Goal: Check status

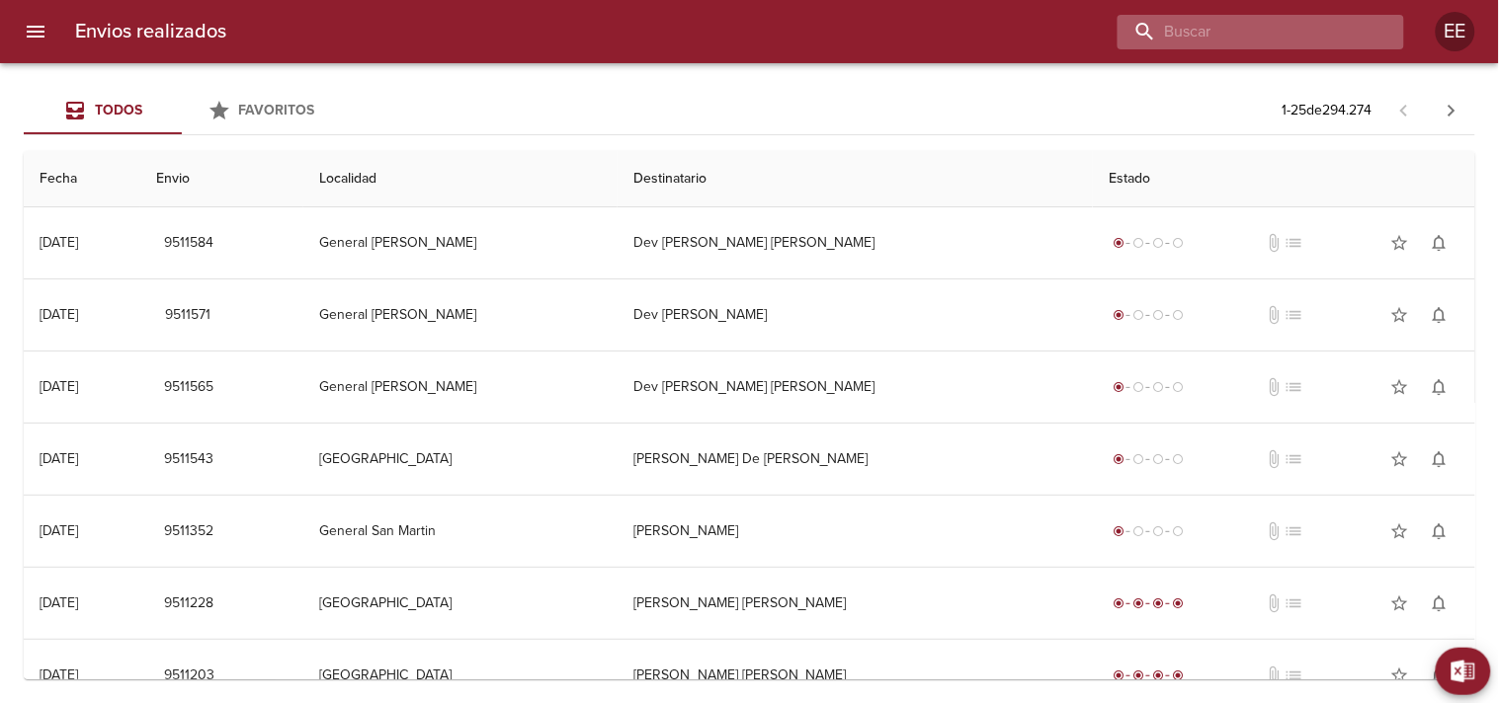
click at [1295, 34] on input "buscar" at bounding box center [1243, 32] width 253 height 35
paste input "[PERSON_NAME]"
type input "[PERSON_NAME]"
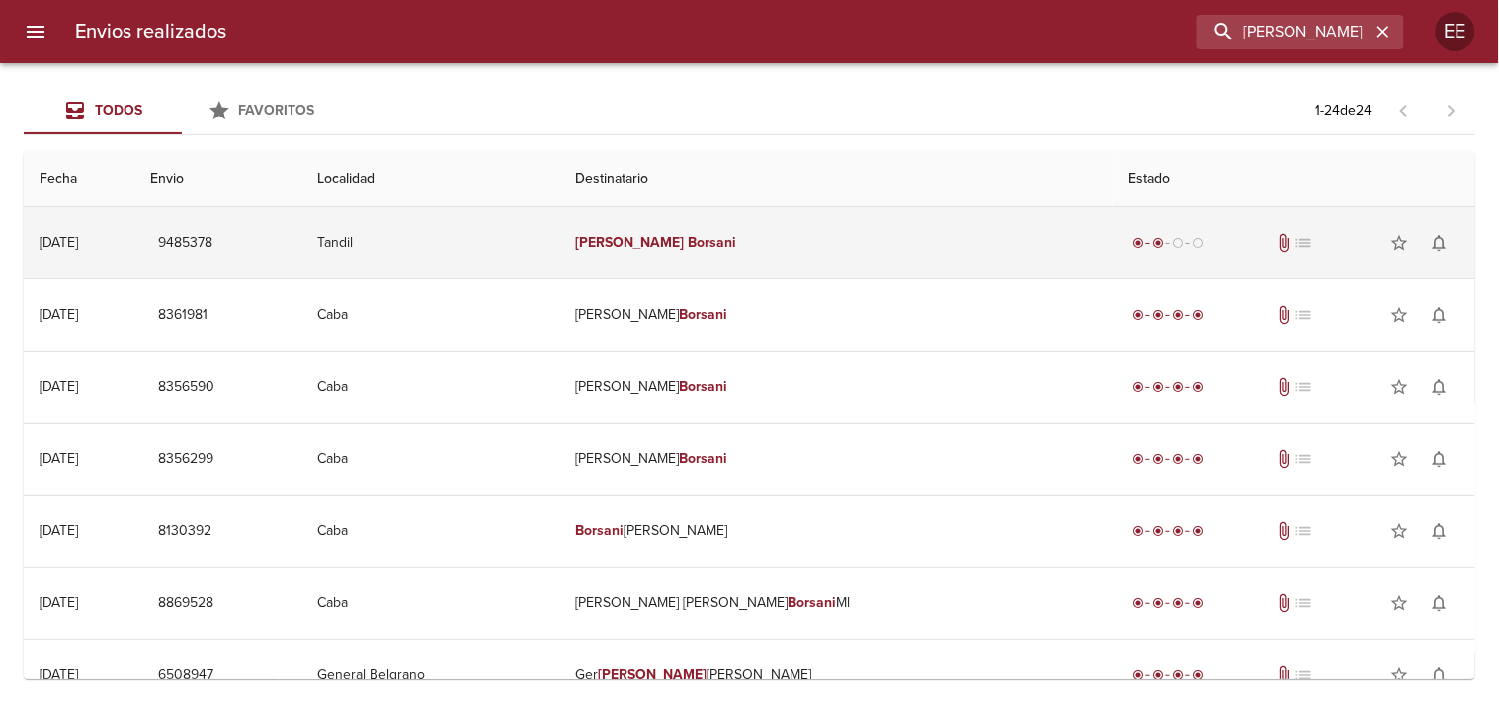
click at [805, 230] on td "[PERSON_NAME]" at bounding box center [835, 242] width 553 height 71
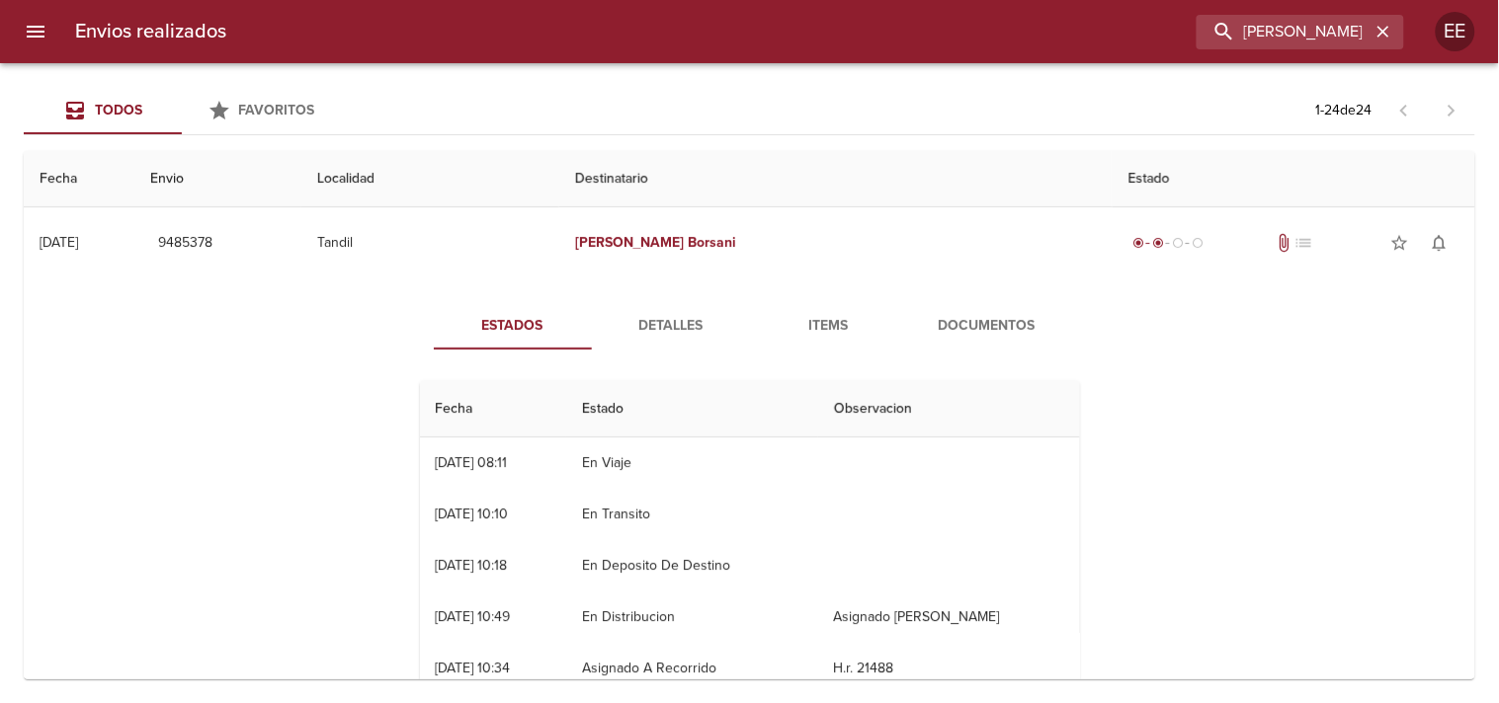
click at [666, 330] on span "Detalles" at bounding box center [671, 326] width 134 height 25
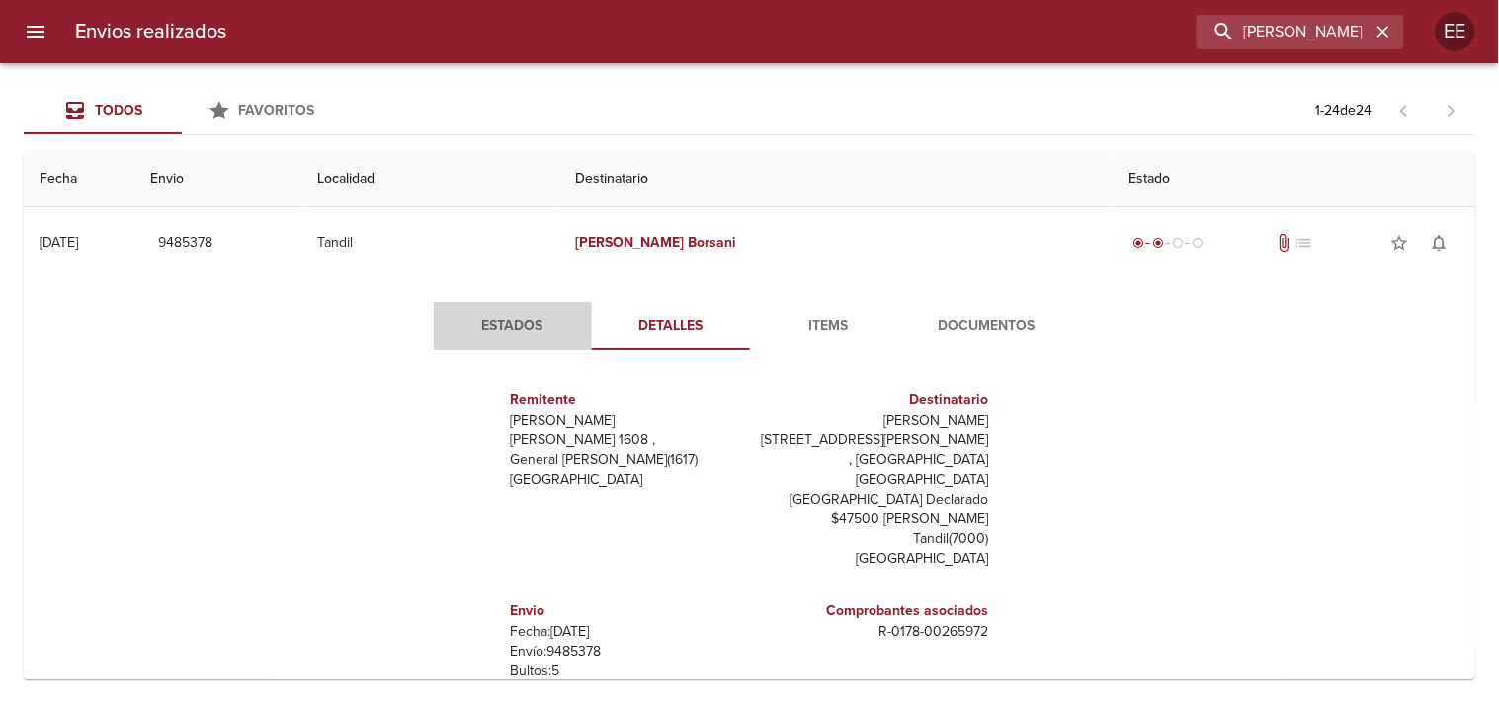
click at [474, 319] on span "Estados" at bounding box center [513, 326] width 134 height 25
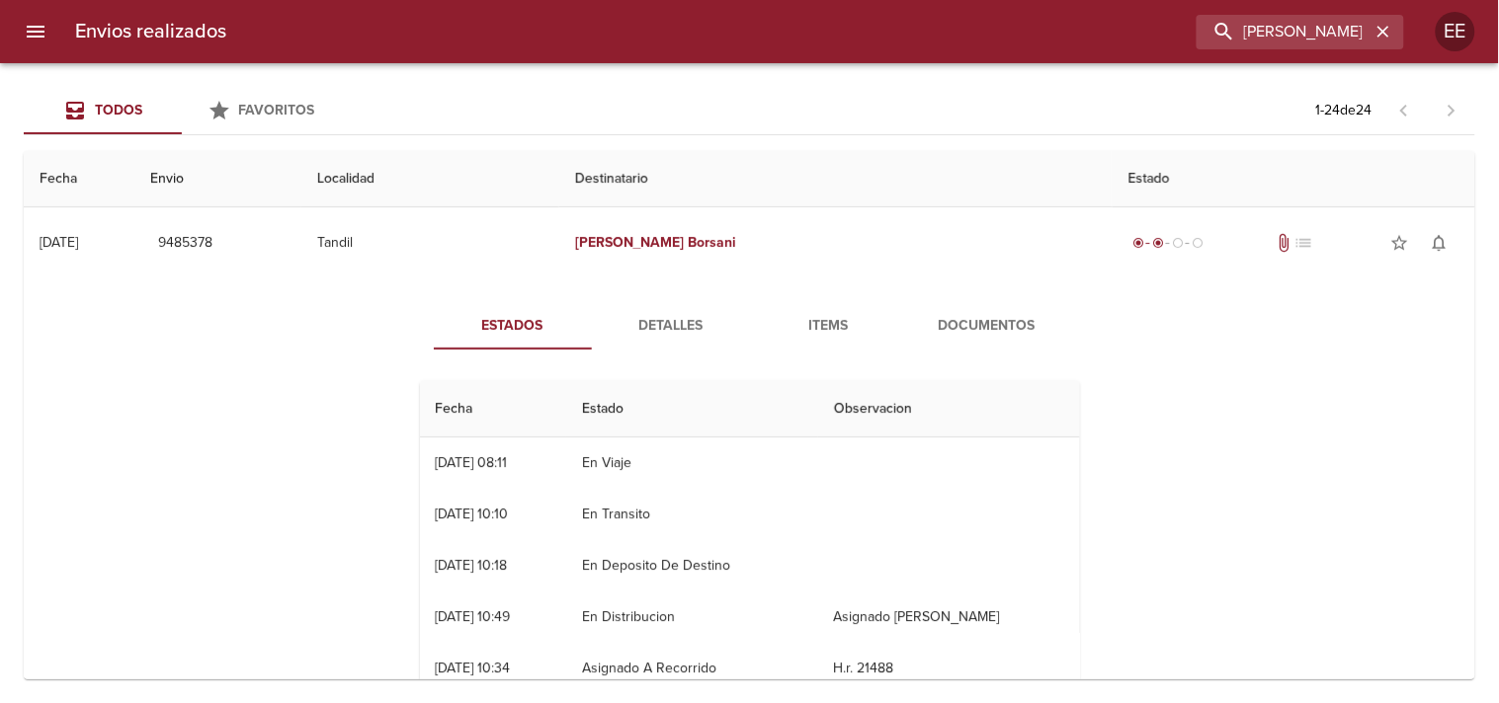
click at [610, 320] on span "Detalles" at bounding box center [671, 326] width 134 height 25
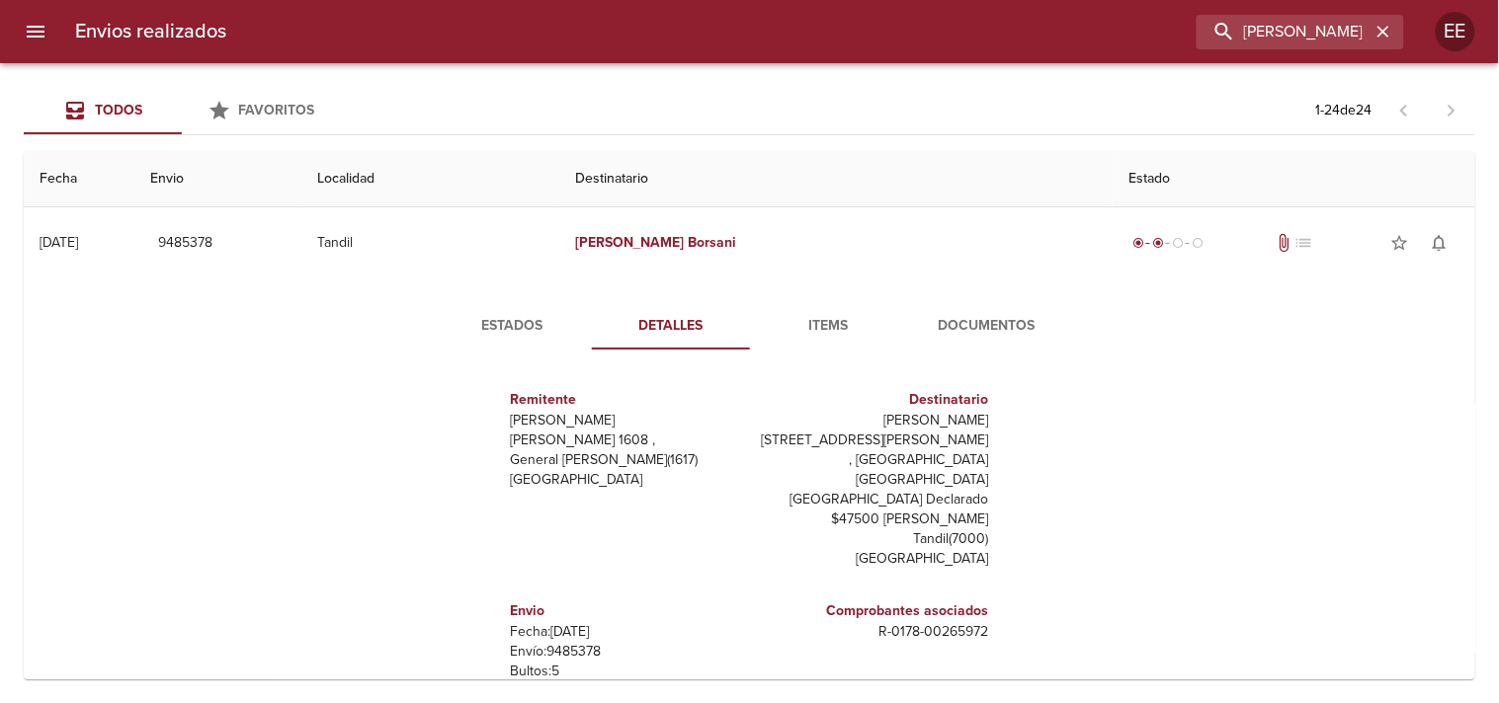
click at [458, 342] on button "Estados" at bounding box center [513, 325] width 158 height 47
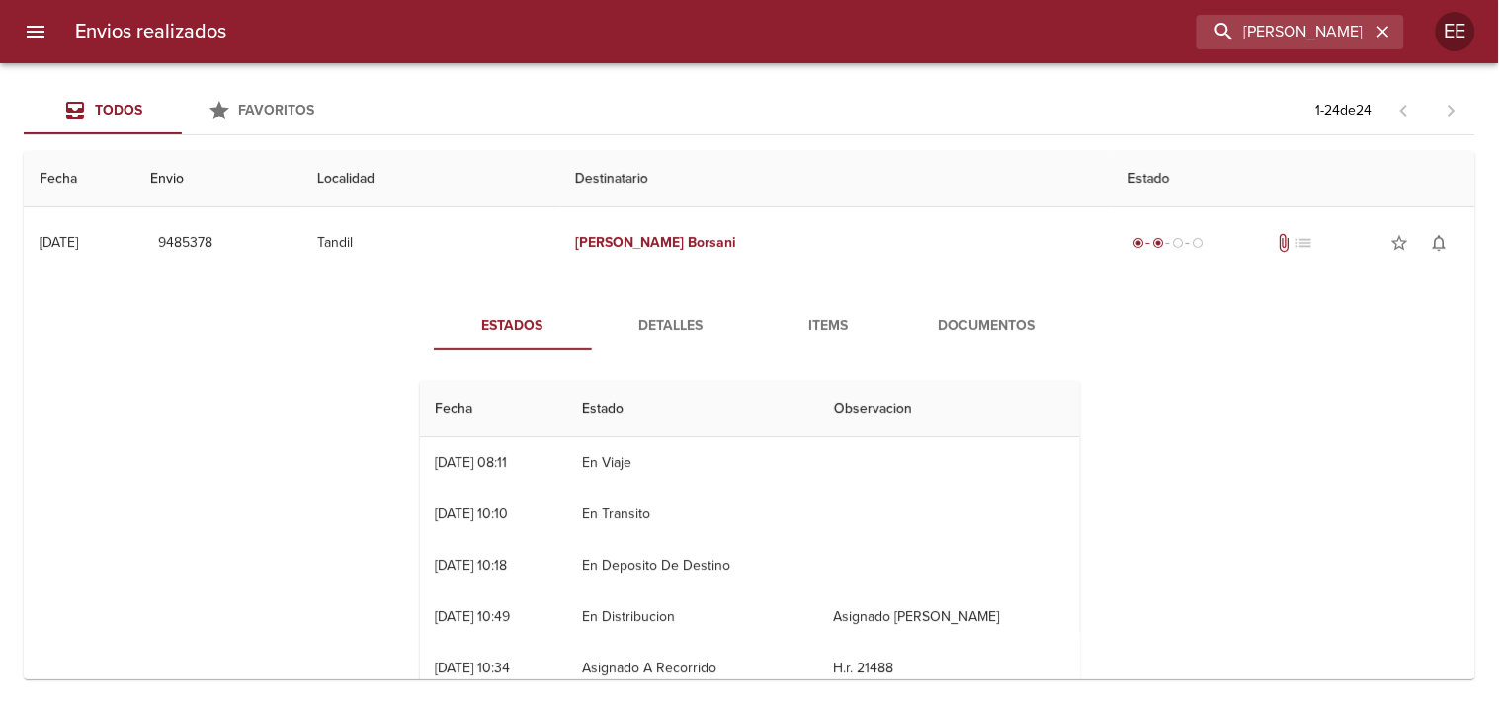
click at [647, 319] on span "Detalles" at bounding box center [671, 326] width 134 height 25
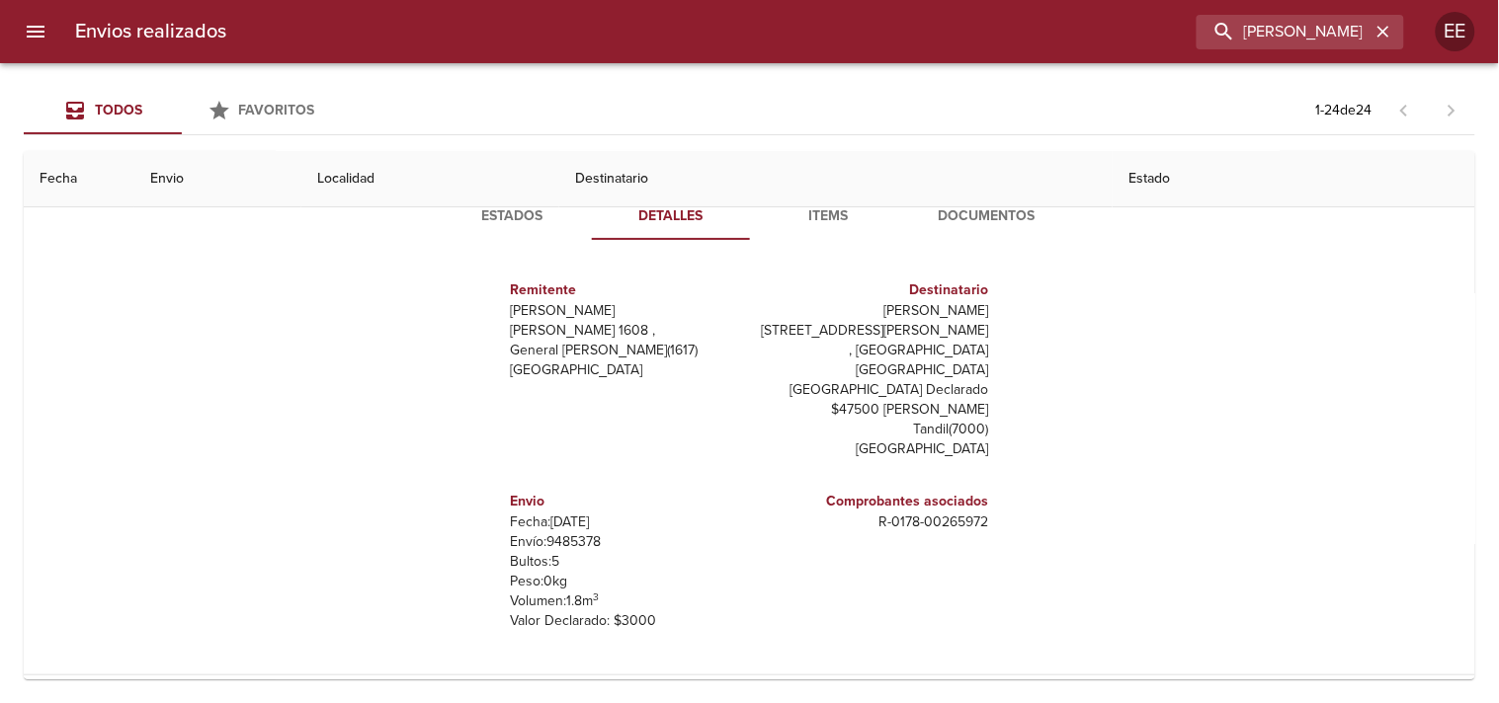
scroll to position [49, 0]
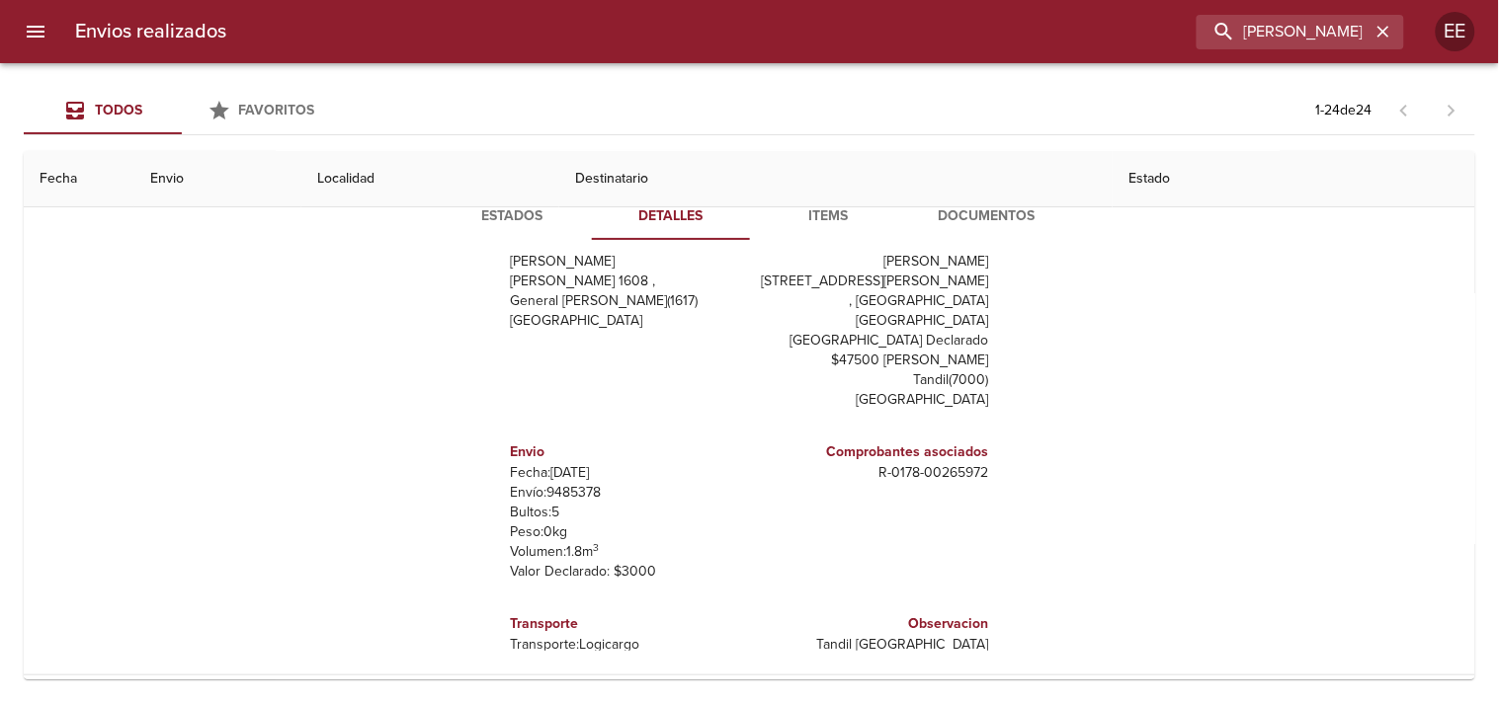
click at [569, 655] on p "[PERSON_NAME]: CC650941" at bounding box center [626, 665] width 231 height 20
copy p "CC650941"
click at [583, 635] on p "Transporte: Logicargo" at bounding box center [626, 645] width 231 height 20
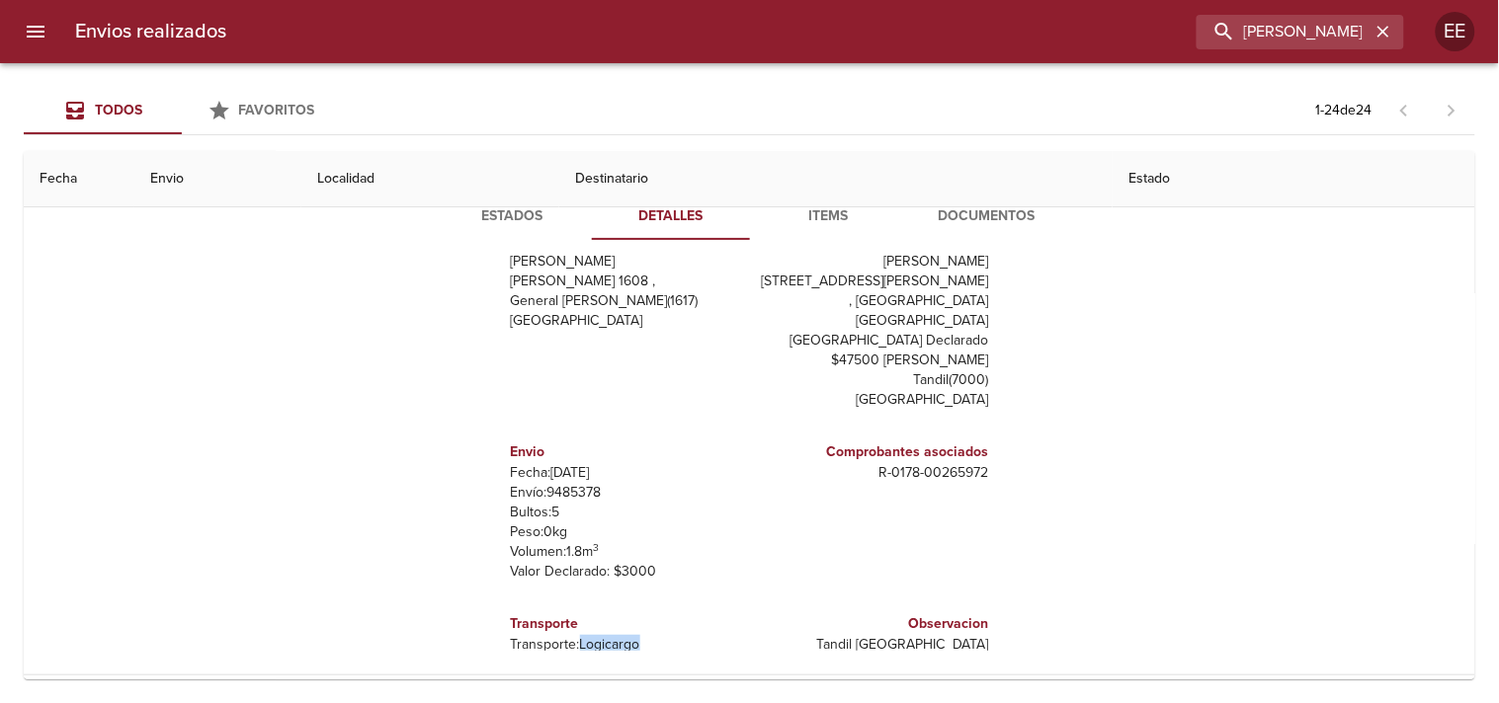
copy p "Logicargo"
